Goal: Transaction & Acquisition: Book appointment/travel/reservation

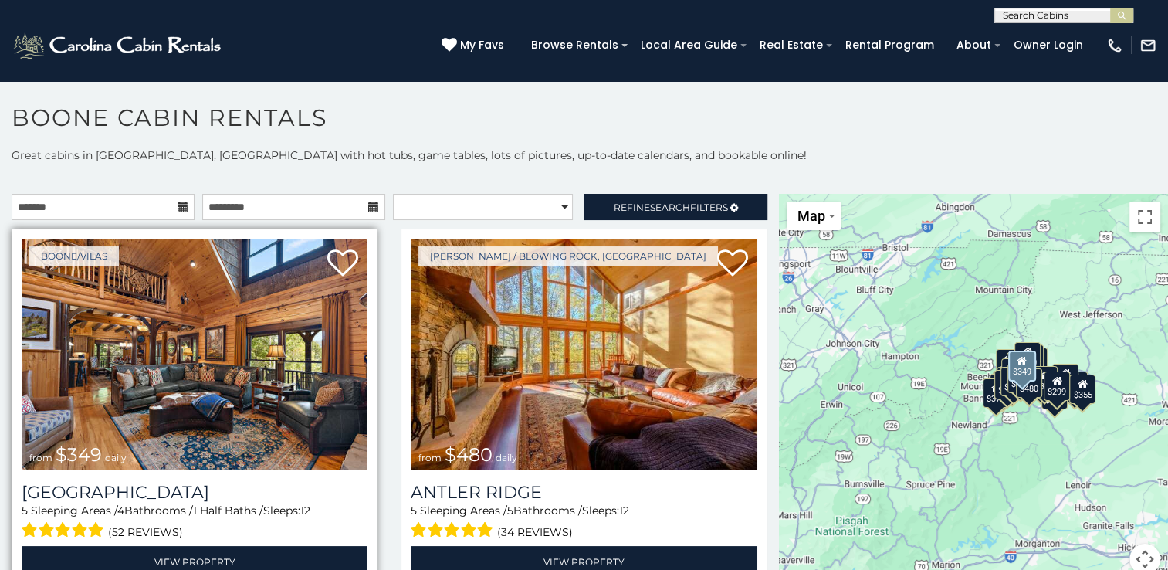
click at [253, 414] on img at bounding box center [195, 355] width 346 height 232
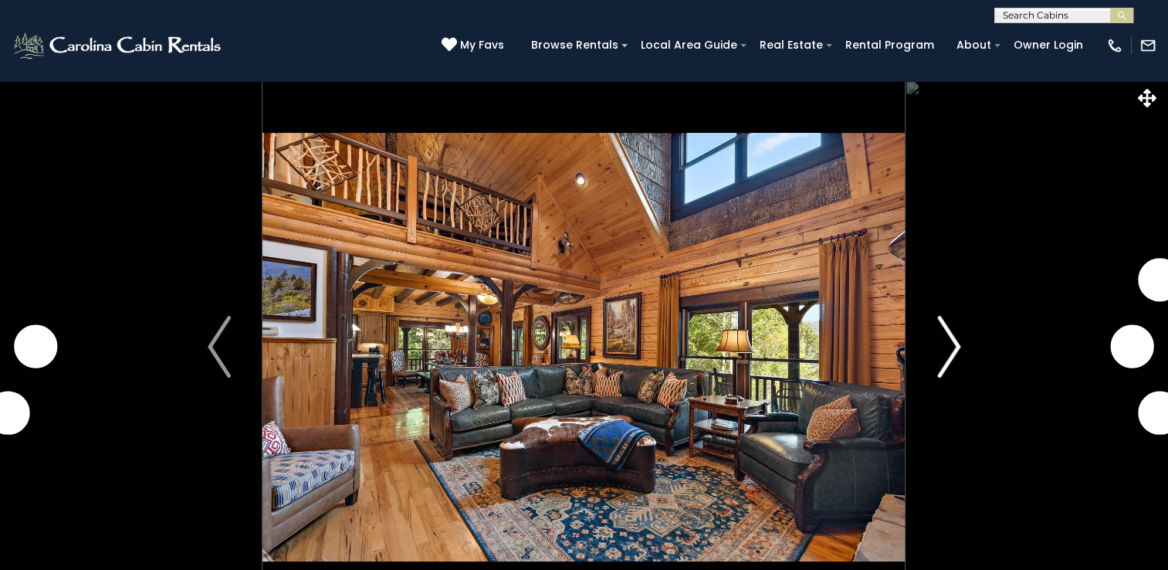
click at [943, 347] on img "Next" at bounding box center [948, 347] width 23 height 62
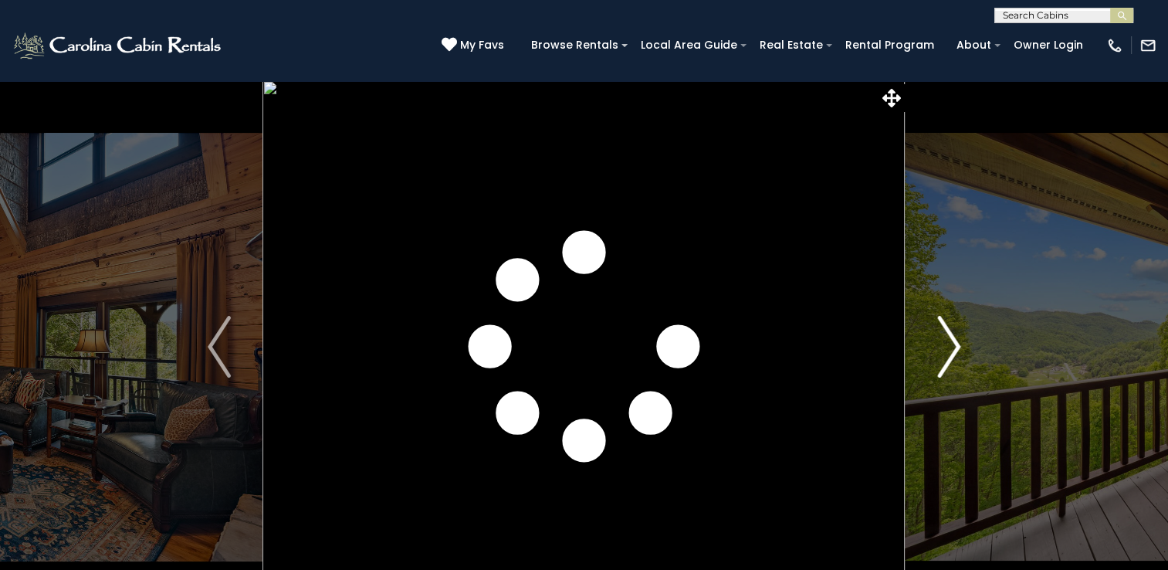
click at [943, 347] on img "Next" at bounding box center [948, 347] width 23 height 62
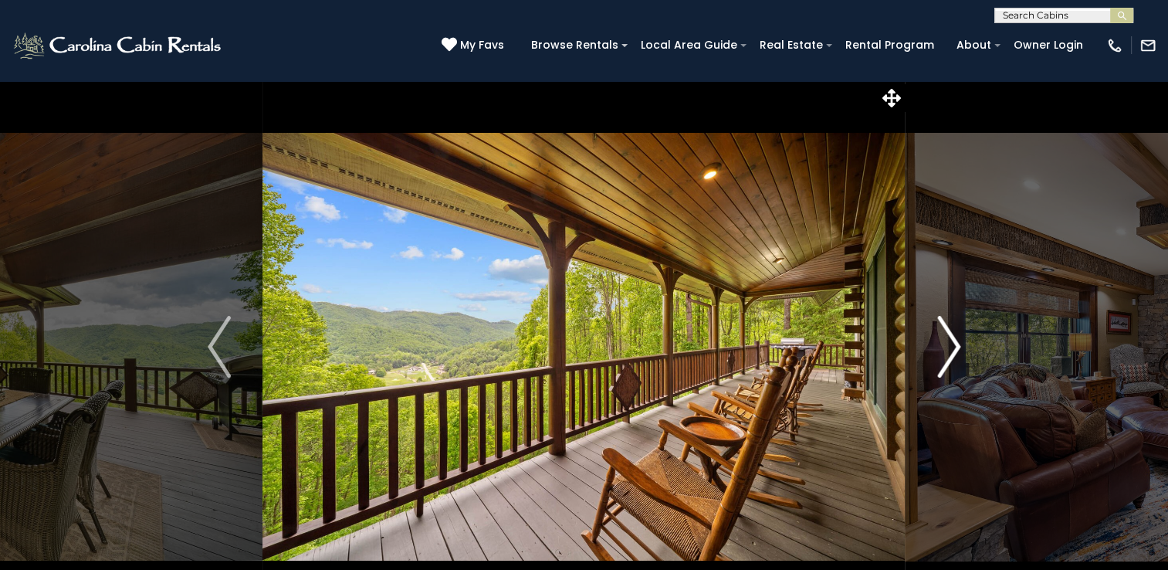
click at [943, 347] on img "Next" at bounding box center [948, 347] width 23 height 62
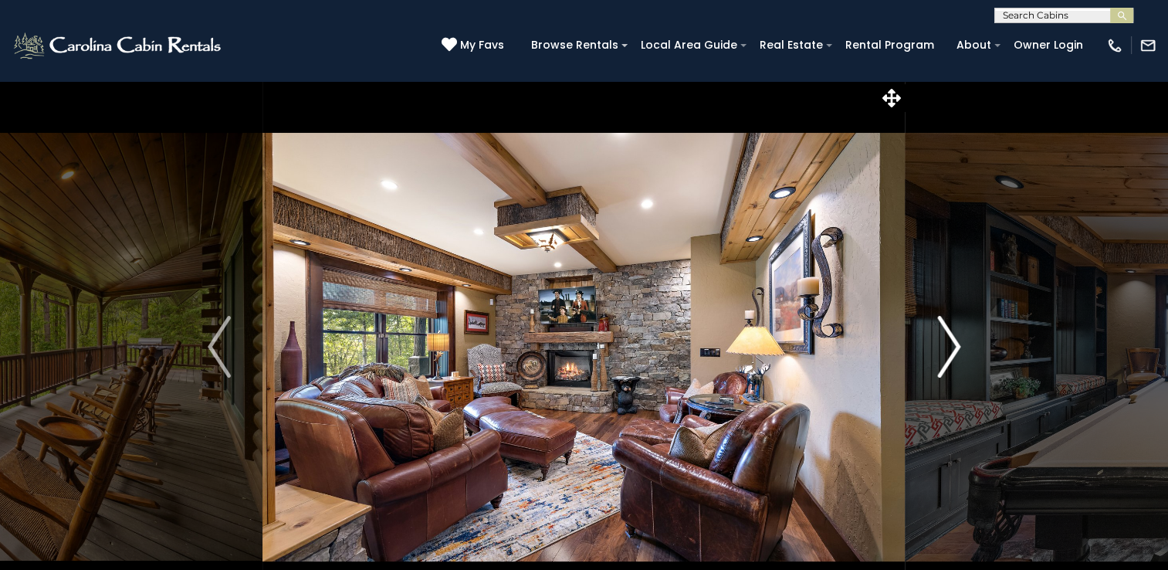
click at [943, 347] on img "Next" at bounding box center [948, 347] width 23 height 62
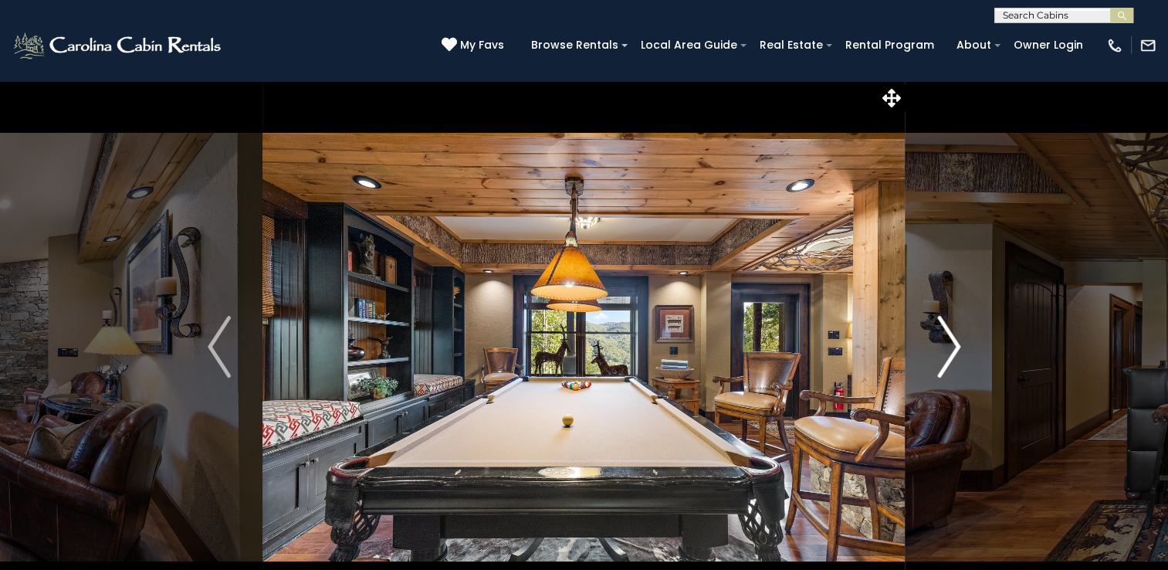
click at [943, 347] on img "Next" at bounding box center [948, 347] width 23 height 62
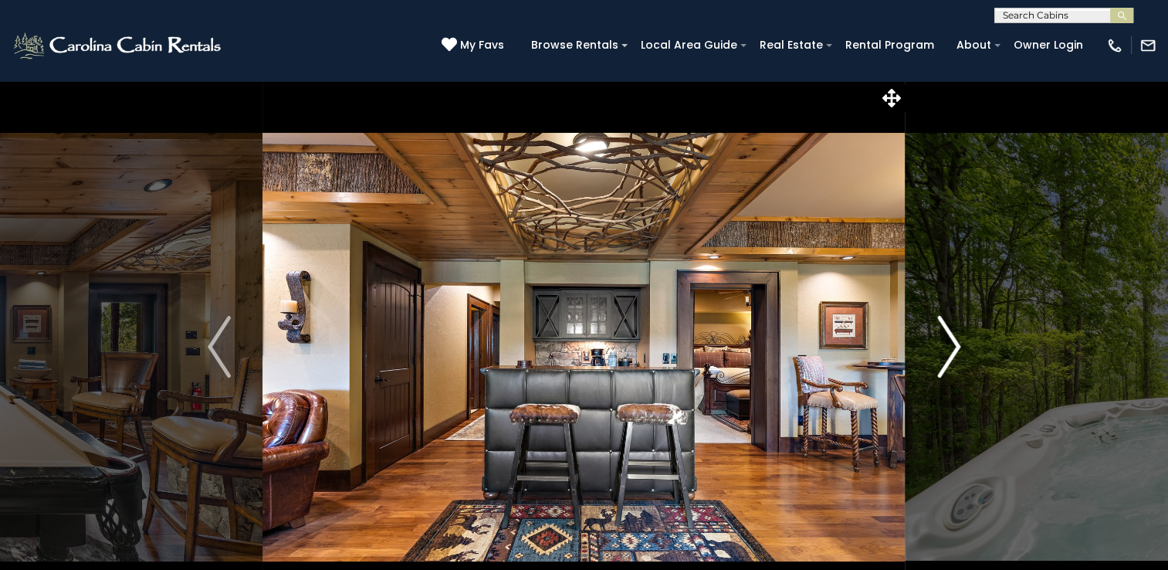
click at [943, 347] on img "Next" at bounding box center [948, 347] width 23 height 62
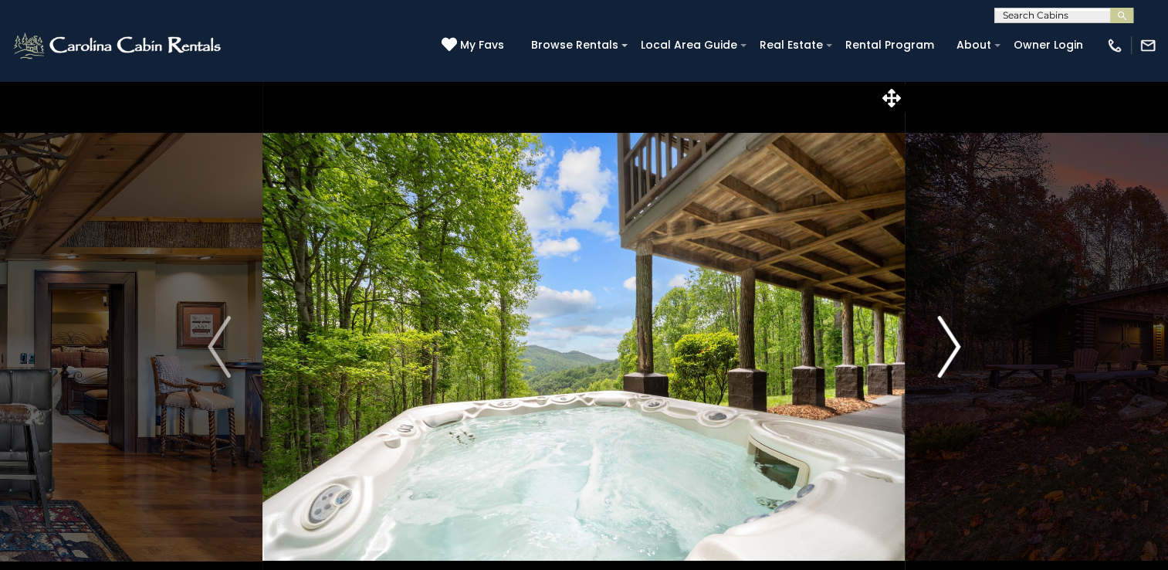
click at [943, 347] on img "Next" at bounding box center [948, 347] width 23 height 62
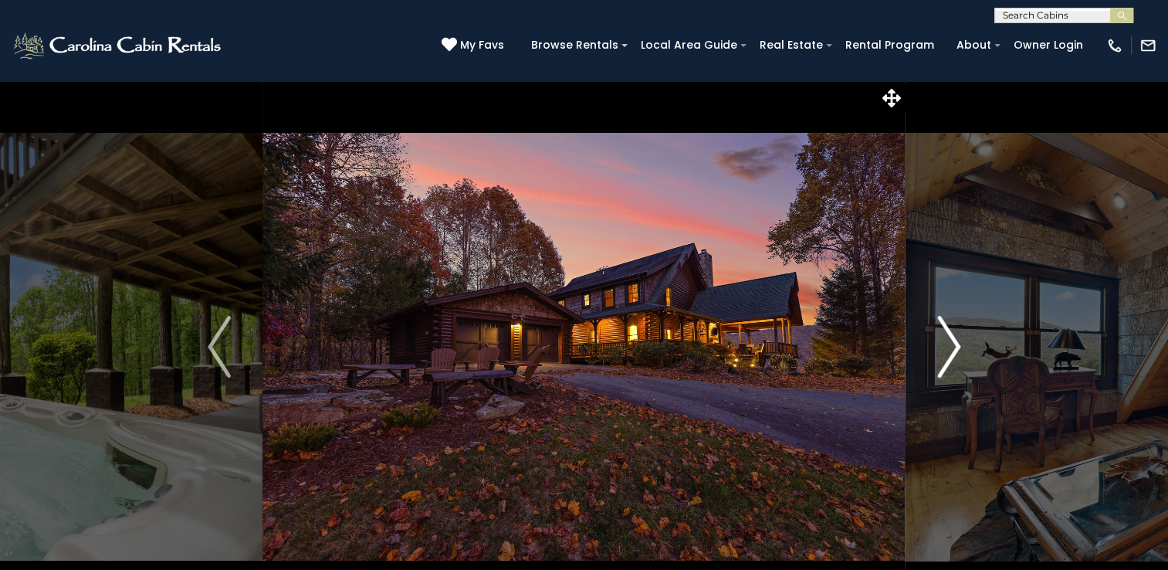
click at [943, 347] on img "Next" at bounding box center [948, 347] width 23 height 62
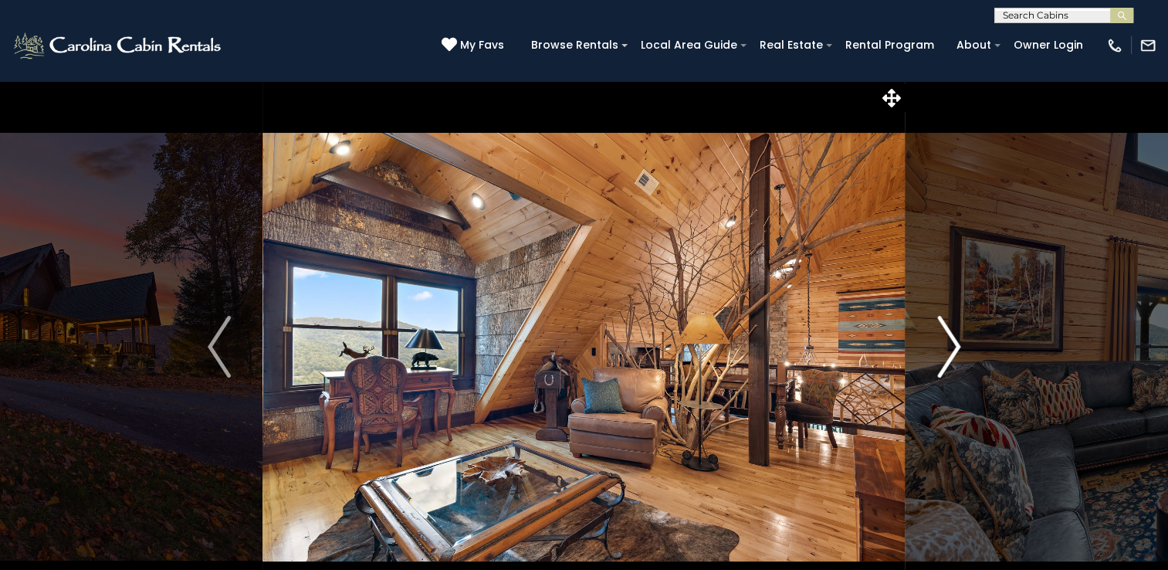
click at [943, 347] on img "Next" at bounding box center [948, 347] width 23 height 62
